Goal: Use online tool/utility: Utilize a website feature to perform a specific function

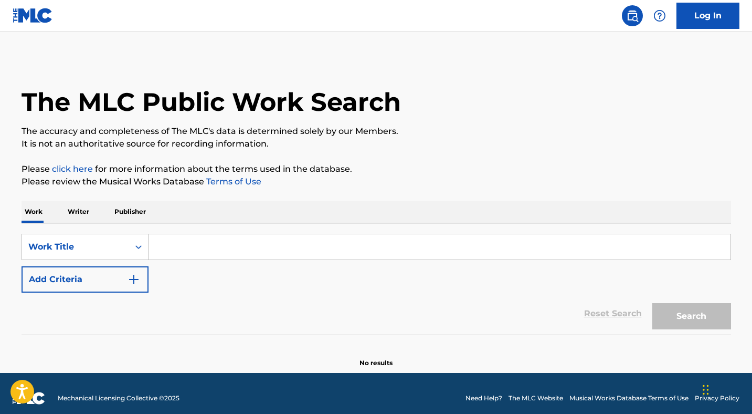
click at [639, 17] on link at bounding box center [632, 15] width 21 height 21
click at [627, 15] on img at bounding box center [632, 15] width 13 height 13
click at [718, 21] on link "Log In" at bounding box center [708, 16] width 63 height 26
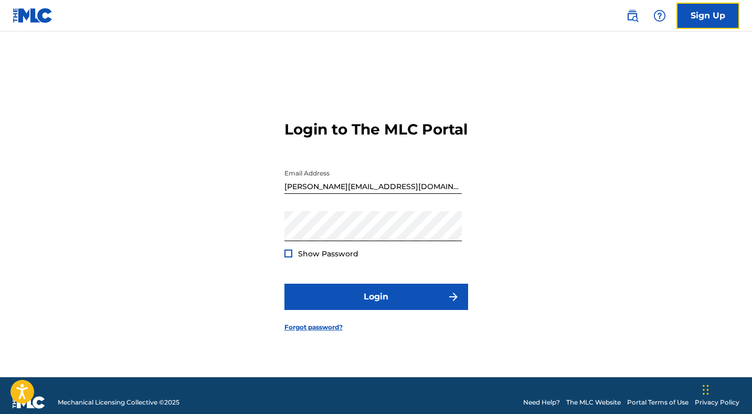
click at [285, 164] on div at bounding box center [285, 164] width 0 height 0
type input "[PERSON_NAME][EMAIL_ADDRESS]"
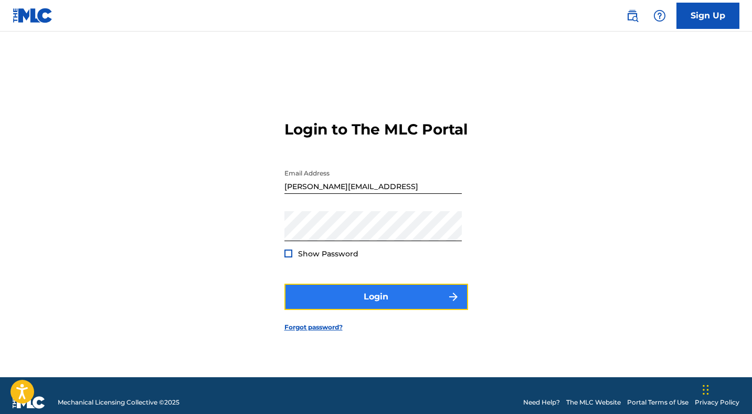
click at [405, 299] on button "Login" at bounding box center [377, 297] width 184 height 26
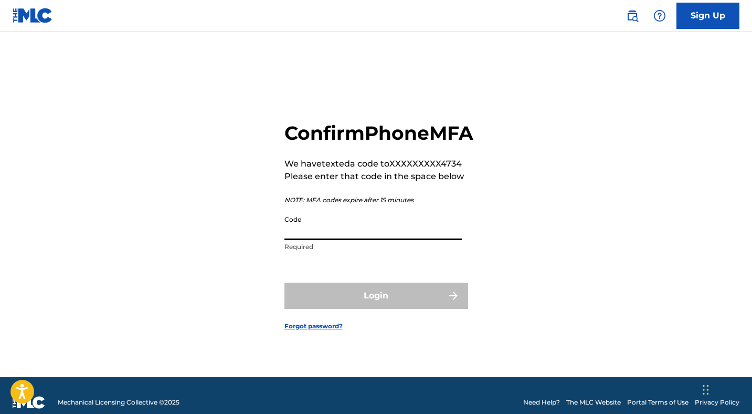
click at [409, 236] on input "Code" at bounding box center [373, 225] width 177 height 30
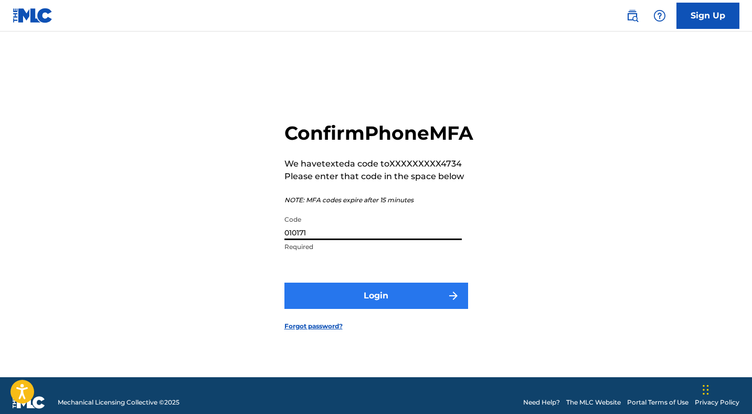
type input "010171"
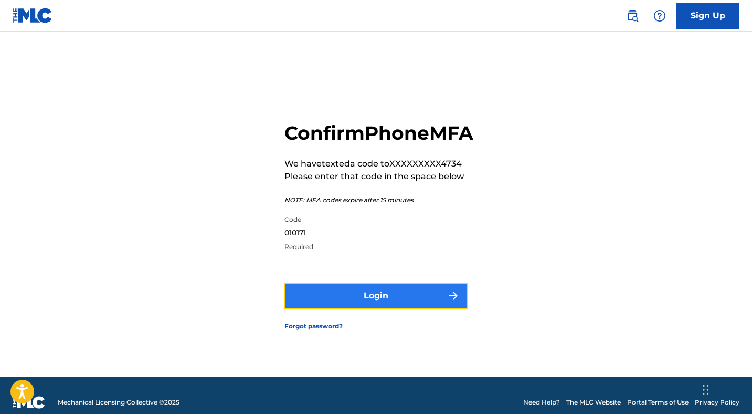
click at [399, 307] on button "Login" at bounding box center [377, 295] width 184 height 26
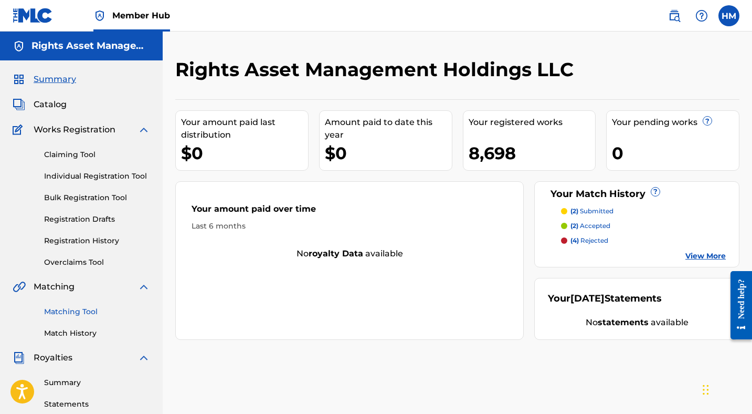
click at [77, 310] on link "Matching Tool" at bounding box center [97, 311] width 106 height 11
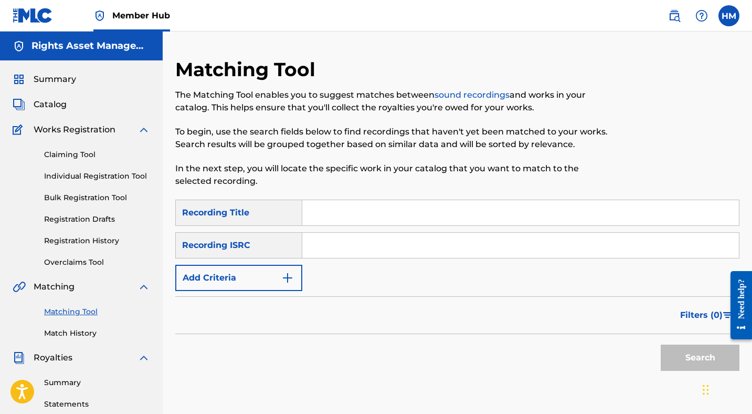
click at [343, 213] on input "Search Form" at bounding box center [520, 212] width 437 height 25
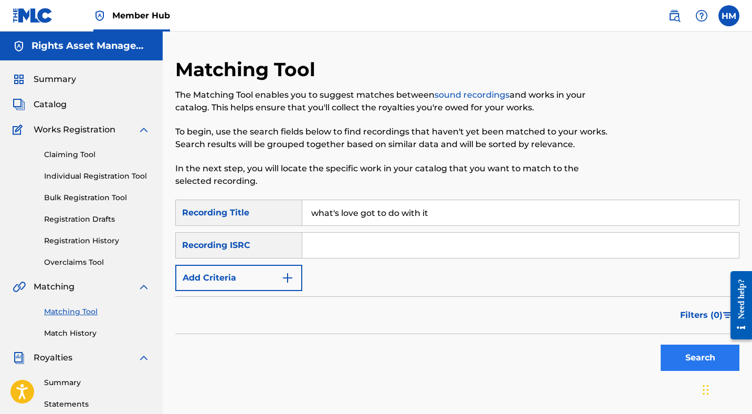
type input "what's love got to do with it"
click at [688, 360] on button "Search" at bounding box center [700, 357] width 79 height 26
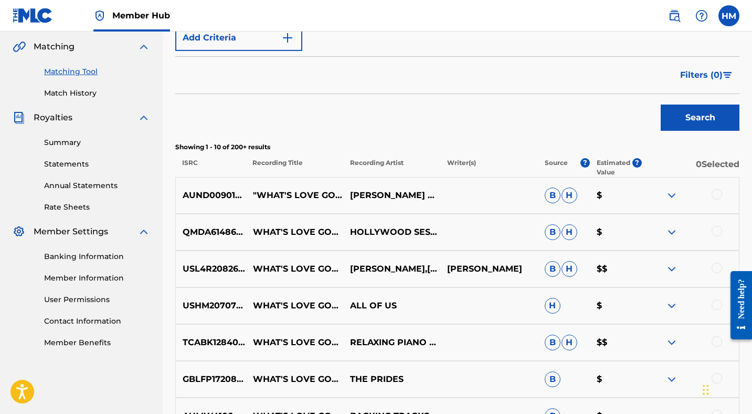
scroll to position [251, 0]
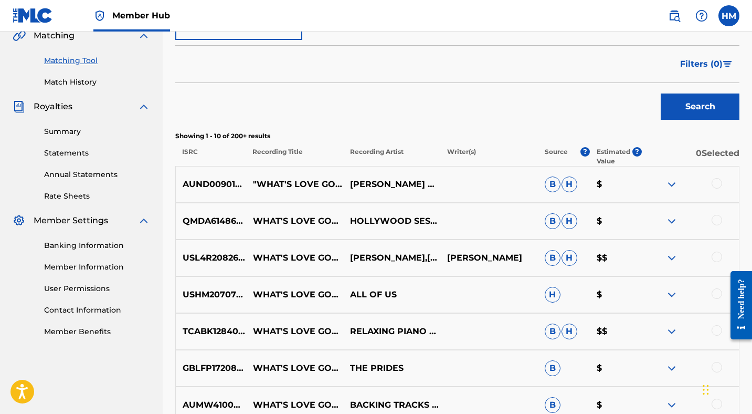
click at [718, 182] on div at bounding box center [717, 183] width 11 height 11
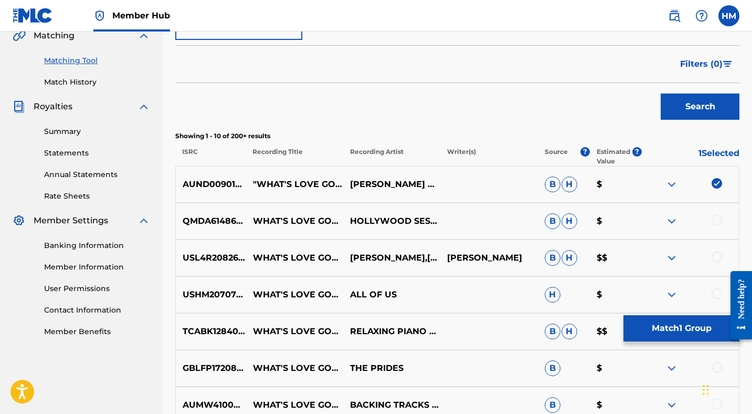
click at [677, 185] on img at bounding box center [672, 184] width 13 height 13
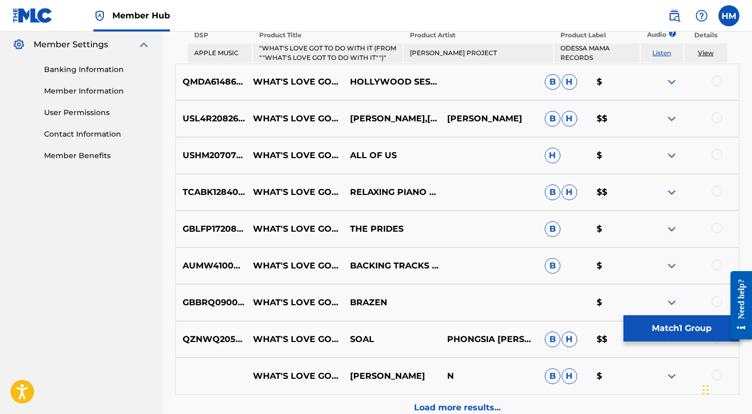
scroll to position [429, 0]
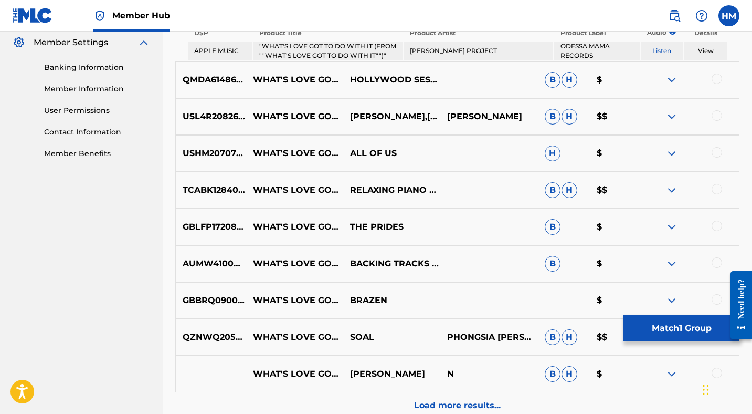
click at [716, 76] on div at bounding box center [717, 79] width 11 height 11
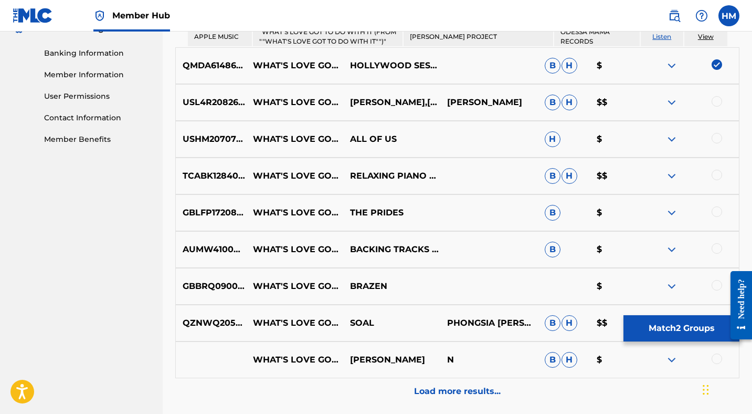
scroll to position [449, 0]
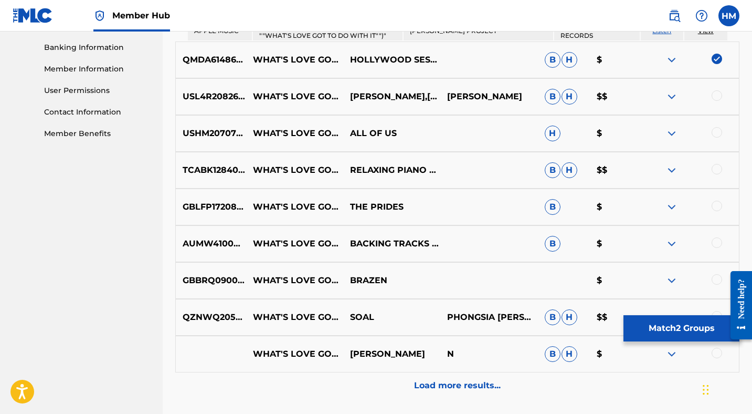
click at [714, 100] on div at bounding box center [690, 96] width 97 height 13
click at [717, 132] on div at bounding box center [717, 132] width 11 height 11
click at [721, 92] on div at bounding box center [717, 95] width 11 height 11
click at [722, 169] on div at bounding box center [717, 169] width 11 height 11
click at [715, 206] on div at bounding box center [717, 206] width 11 height 11
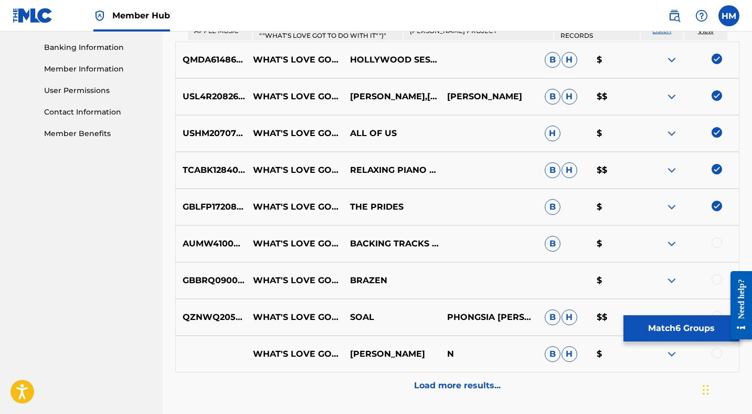
click at [718, 245] on div at bounding box center [717, 242] width 11 height 11
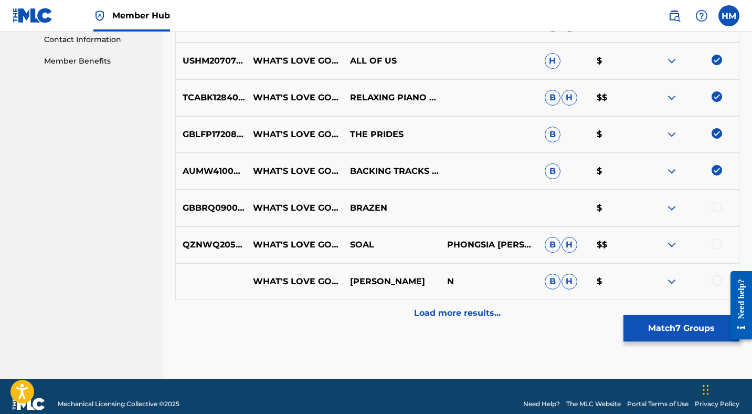
scroll to position [524, 0]
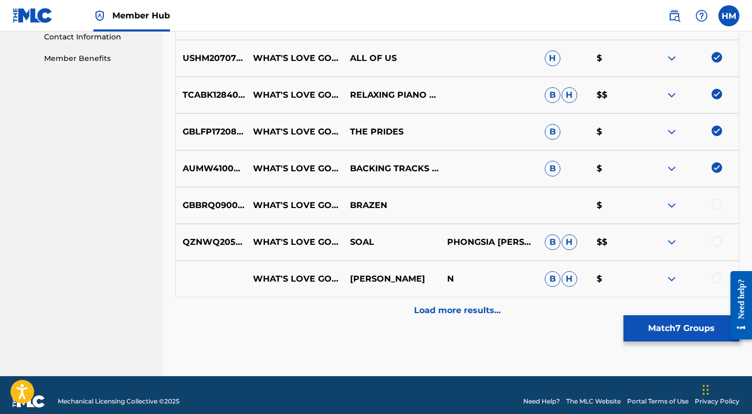
click at [721, 206] on div at bounding box center [717, 204] width 11 height 11
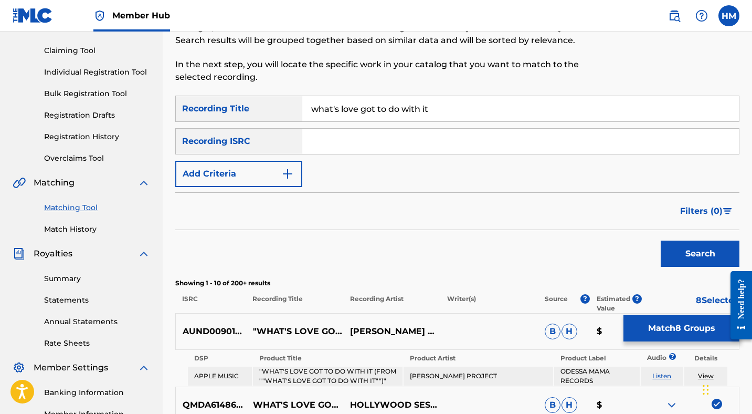
scroll to position [209, 0]
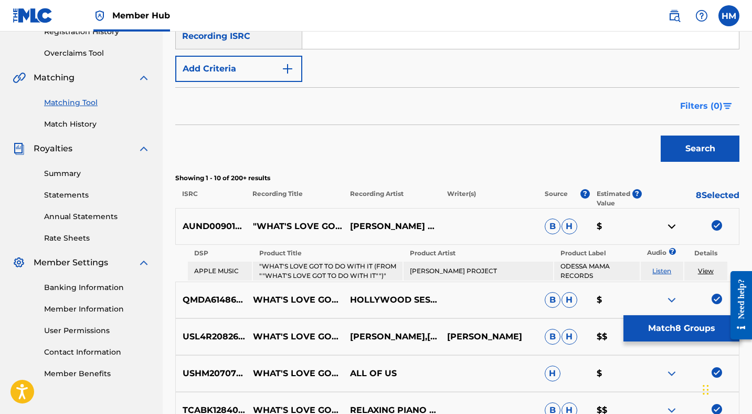
click at [710, 103] on span "Filters ( 0 )" at bounding box center [701, 106] width 43 height 13
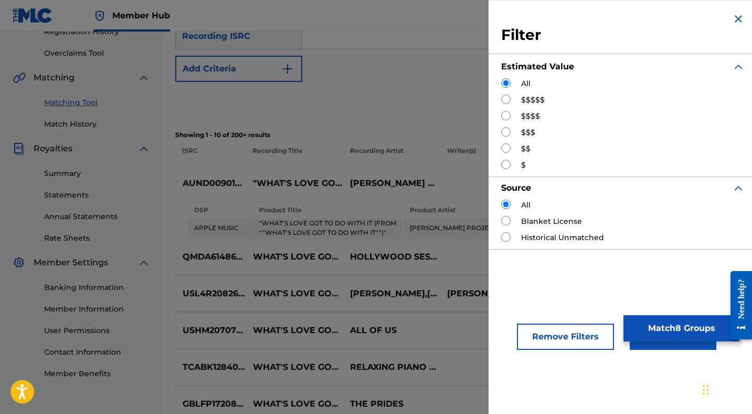
click at [506, 100] on input "Search Form" at bounding box center [505, 99] width 9 height 9
radio input "true"
click at [734, 18] on img "Search Form" at bounding box center [738, 19] width 13 height 13
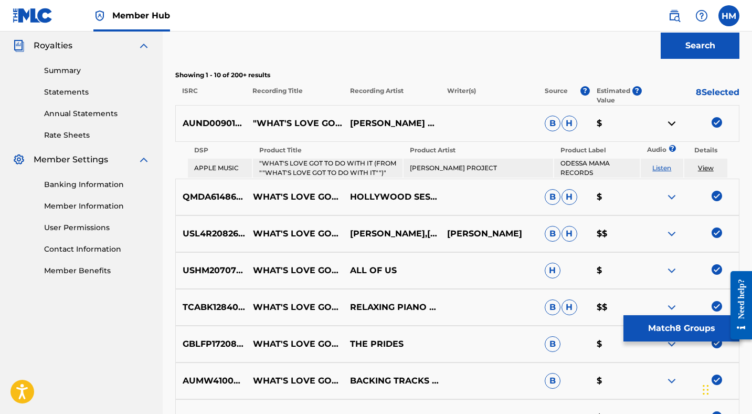
scroll to position [181, 0]
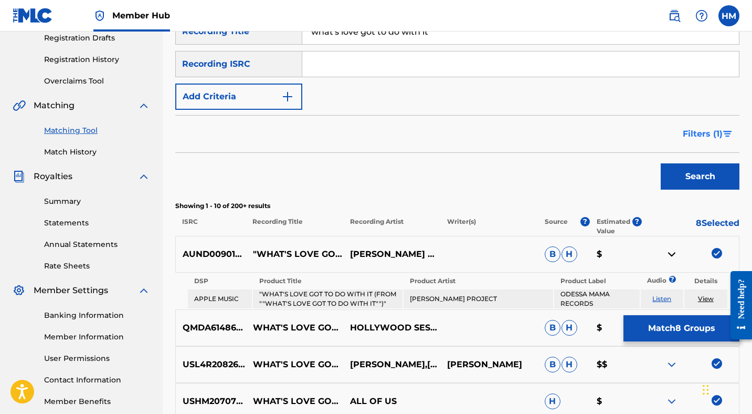
click at [686, 133] on span "Filters ( 1 )" at bounding box center [703, 134] width 40 height 13
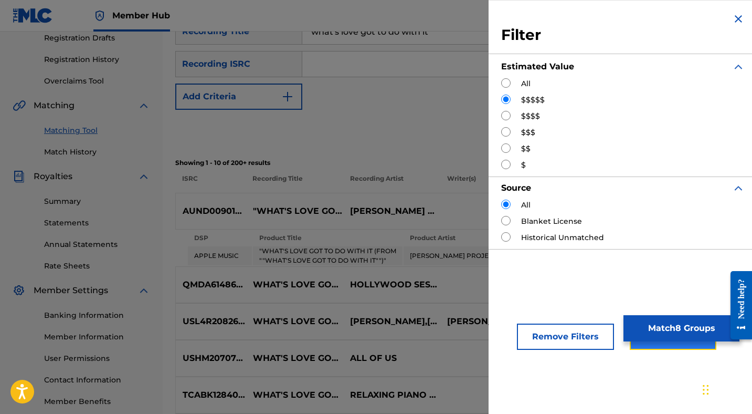
click at [642, 347] on button "Apply Filters" at bounding box center [673, 336] width 87 height 26
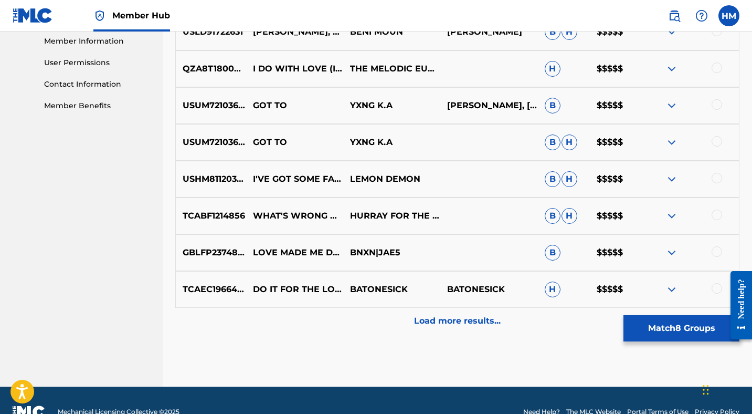
scroll to position [500, 0]
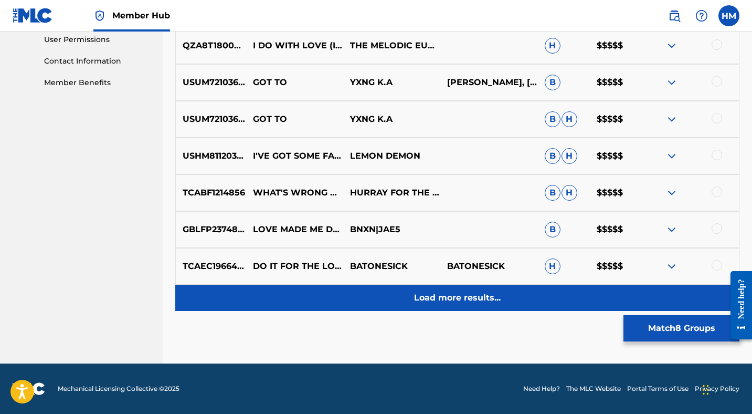
click at [454, 294] on p "Load more results..." at bounding box center [457, 297] width 87 height 13
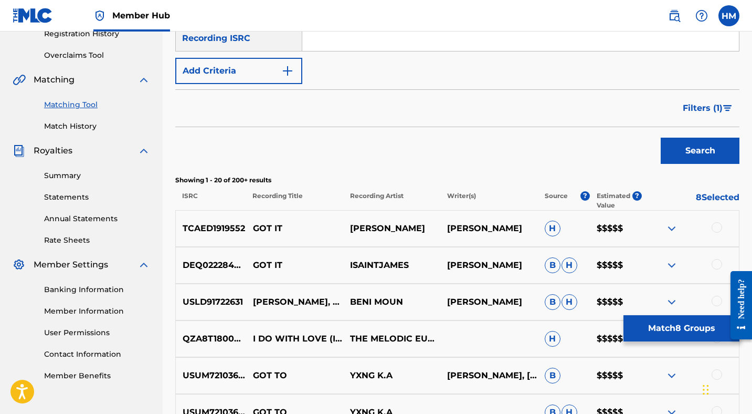
scroll to position [201, 0]
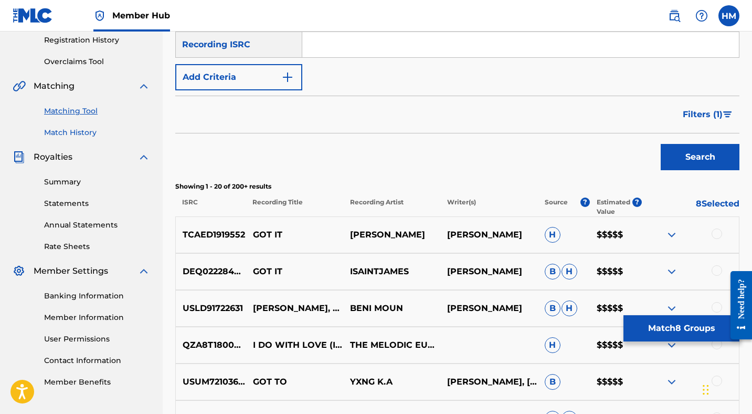
click at [72, 130] on link "Match History" at bounding box center [97, 132] width 106 height 11
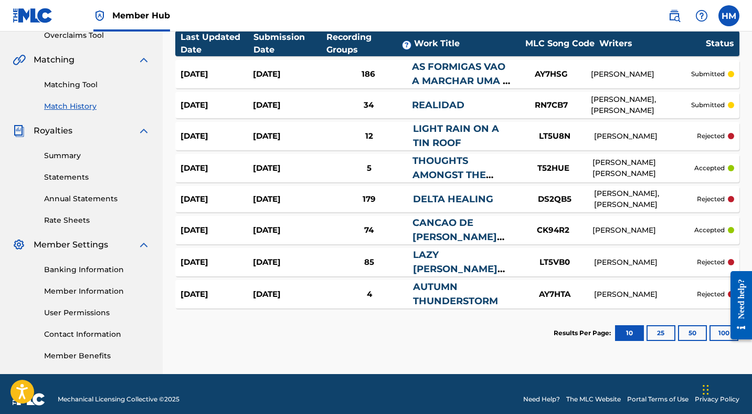
scroll to position [237, 0]
